Goal: Task Accomplishment & Management: Complete application form

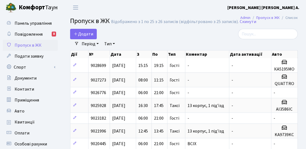
select select "25"
click at [82, 32] on span "Додати" at bounding box center [84, 34] width 20 height 6
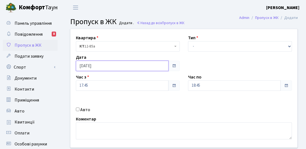
click at [89, 68] on input "[DATE]" at bounding box center [122, 66] width 93 height 10
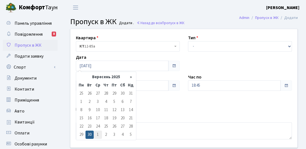
click at [96, 135] on td "1" at bounding box center [98, 135] width 8 height 8
type input "[DATE]"
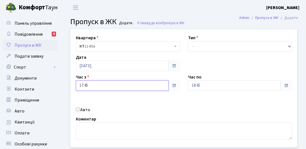
click at [92, 86] on input "17:45" at bounding box center [122, 85] width 93 height 10
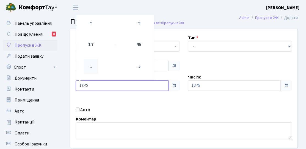
click at [90, 69] on icon at bounding box center [91, 66] width 15 height 15
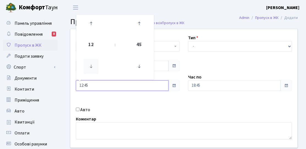
click at [90, 69] on icon at bounding box center [91, 66] width 15 height 15
drag, startPoint x: 92, startPoint y: 59, endPoint x: 92, endPoint y: 62, distance: 3.0
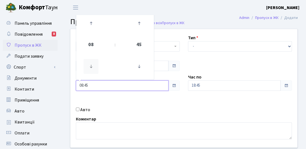
click at [92, 61] on link at bounding box center [91, 67] width 16 height 20
click at [92, 62] on icon at bounding box center [91, 66] width 15 height 15
click at [140, 65] on icon at bounding box center [139, 66] width 15 height 15
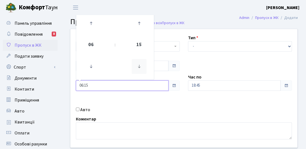
type input "06:00"
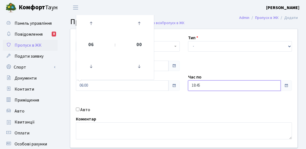
click at [197, 87] on input "18:45" at bounding box center [234, 85] width 93 height 10
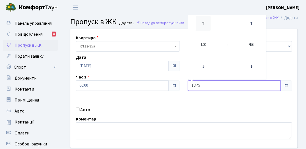
click at [201, 27] on icon at bounding box center [203, 23] width 15 height 15
click at [250, 70] on icon at bounding box center [251, 66] width 15 height 15
click at [250, 69] on icon at bounding box center [251, 66] width 15 height 15
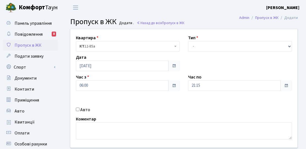
click at [266, 63] on div "Квартира <b>КТ</b>&nbsp;&nbsp;&nbsp;&nbsp;12-85а КТ 12-85а Тип - Доставка Таксі…" at bounding box center [183, 88] width 235 height 119
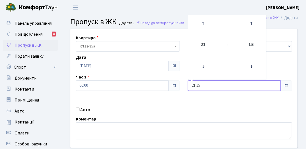
click at [215, 87] on input "21:15" at bounding box center [234, 85] width 93 height 10
click at [257, 68] on icon at bounding box center [251, 66] width 15 height 15
type input "21:00"
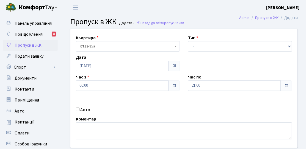
click at [281, 60] on div "Квартира <b>КТ</b>&nbsp;&nbsp;&nbsp;&nbsp;12-85а КТ 12-85а Тип - Доставка Таксі…" at bounding box center [183, 88] width 235 height 119
click at [262, 40] on div "Тип - Доставка Таксі Гості Сервіс" at bounding box center [240, 43] width 112 height 17
click at [249, 48] on select "- Доставка Таксі Гості Сервіс" at bounding box center [240, 46] width 104 height 10
select select "3"
click at [188, 41] on select "- Доставка Таксі Гості Сервіс" at bounding box center [240, 46] width 104 height 10
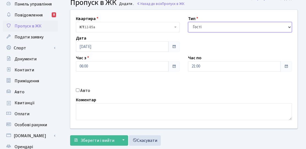
scroll to position [27, 0]
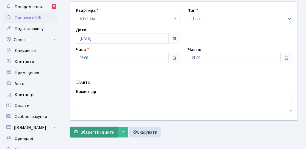
click at [97, 134] on span "Зберегти і вийти" at bounding box center [97, 132] width 34 height 6
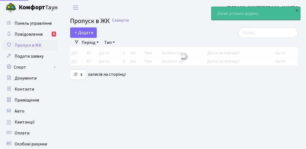
select select "25"
